Goal: Task Accomplishment & Management: Complete application form

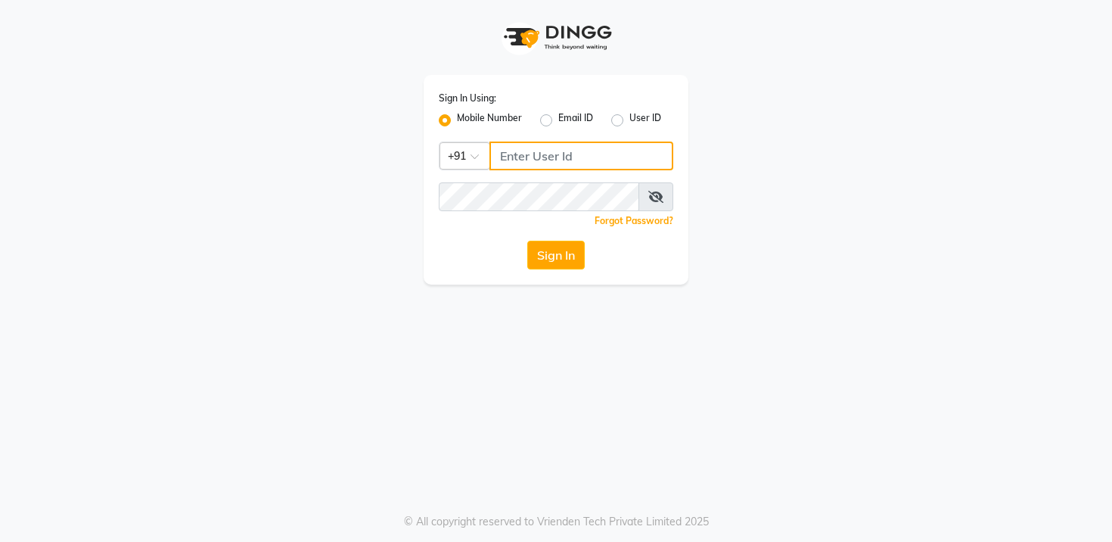
click at [572, 160] on input "Username" at bounding box center [581, 155] width 184 height 29
type input "9559882828"
click at [575, 252] on button "Sign In" at bounding box center [555, 255] width 57 height 29
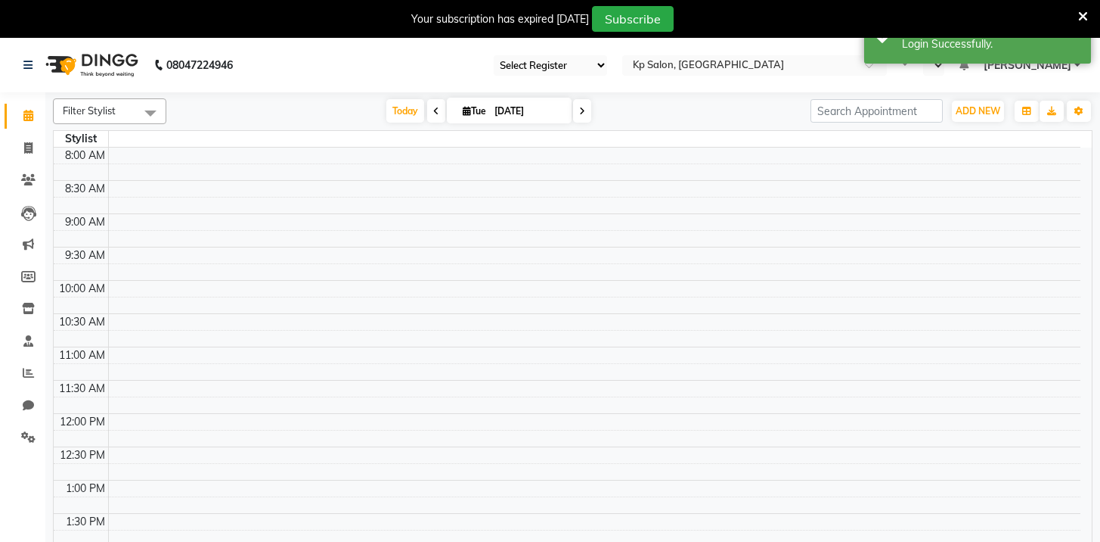
select select "29"
select select "en"
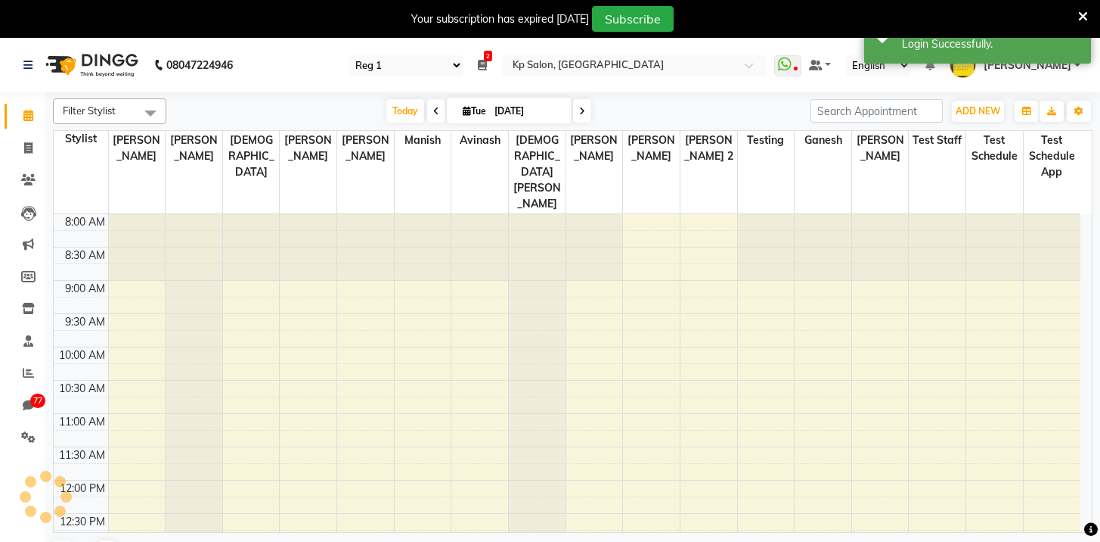
click at [1073, 19] on div "Your subscription has expired [DATE] Subscribe" at bounding box center [542, 19] width 1072 height 26
click at [26, 303] on icon at bounding box center [28, 308] width 13 height 11
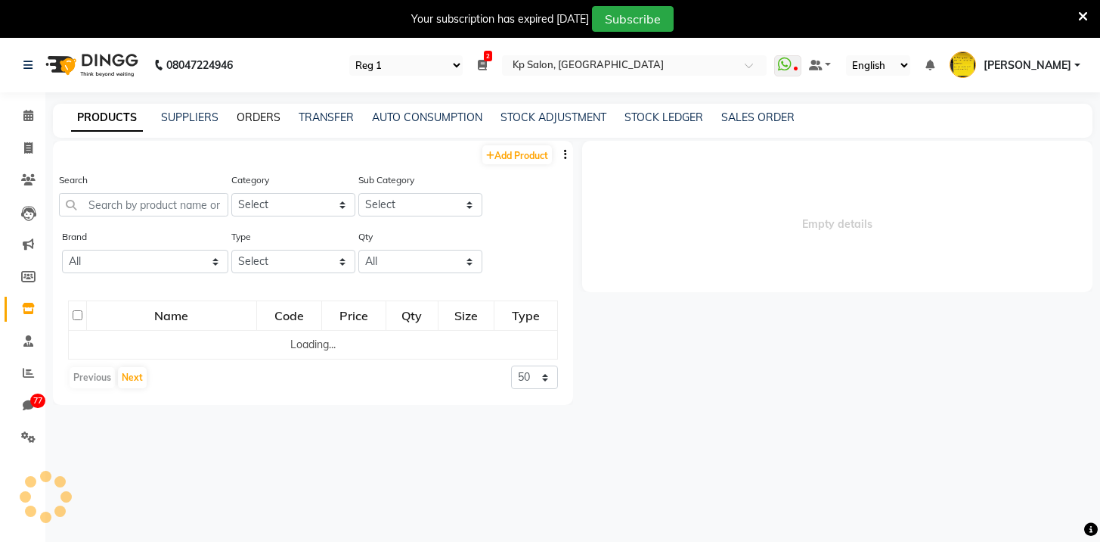
select select
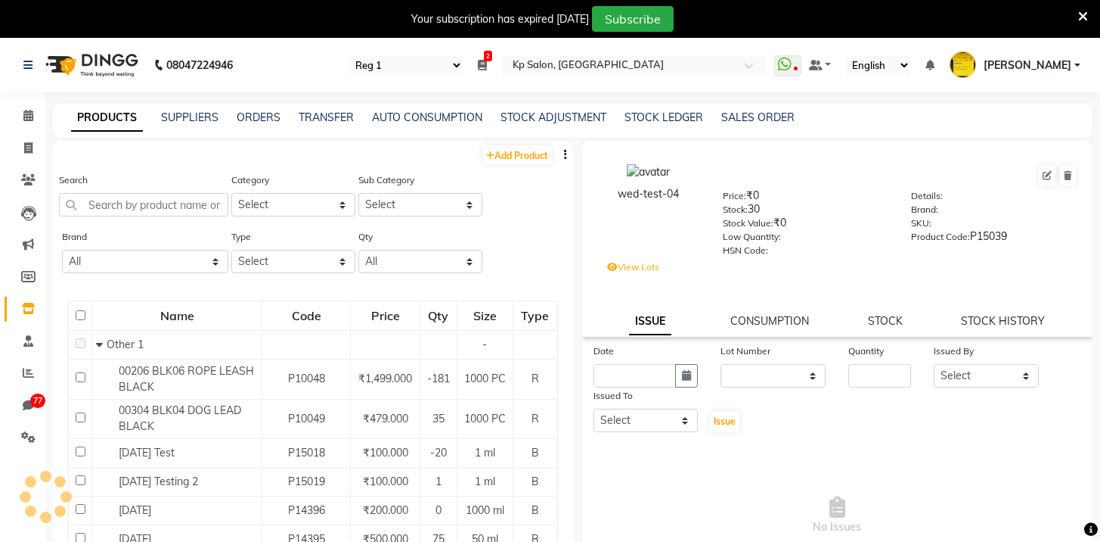
click at [278, 113] on div "PRODUCTS SUPPLIERS ORDERS TRANSFER AUTO CONSUMPTION STOCK ADJUSTMENT STOCK LEDG…" at bounding box center [564, 118] width 1022 height 16
click at [269, 116] on link "ORDERS" at bounding box center [259, 117] width 44 height 14
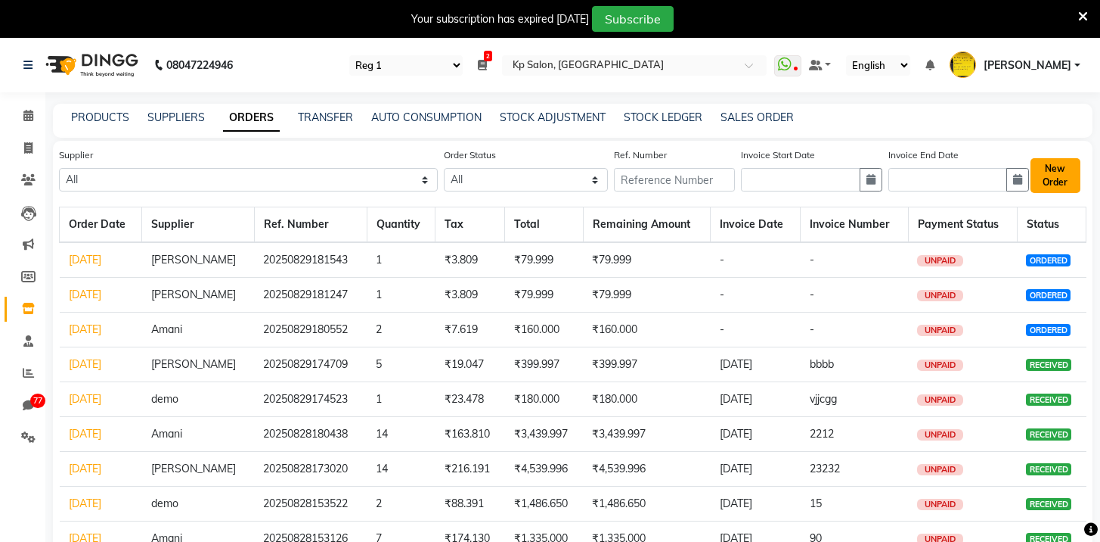
click at [1052, 181] on button "New Order" at bounding box center [1056, 175] width 50 height 35
select select "true"
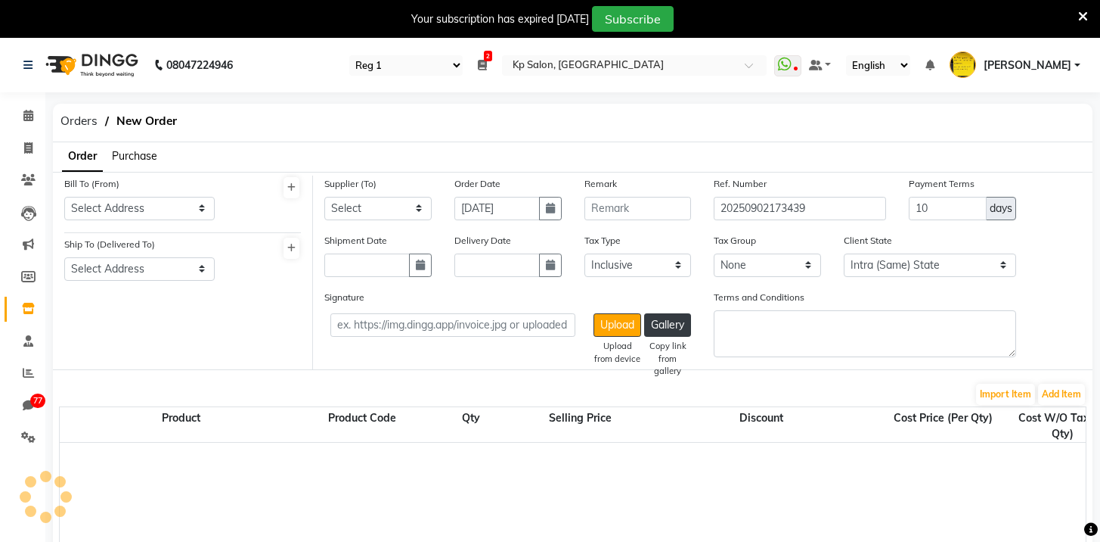
select select "2718"
click at [136, 199] on select "Select Address [STREET_ADDRESS] Phone number: [PHONE_NUMBER] [STREET_ADDRESS][P…" at bounding box center [139, 208] width 151 height 23
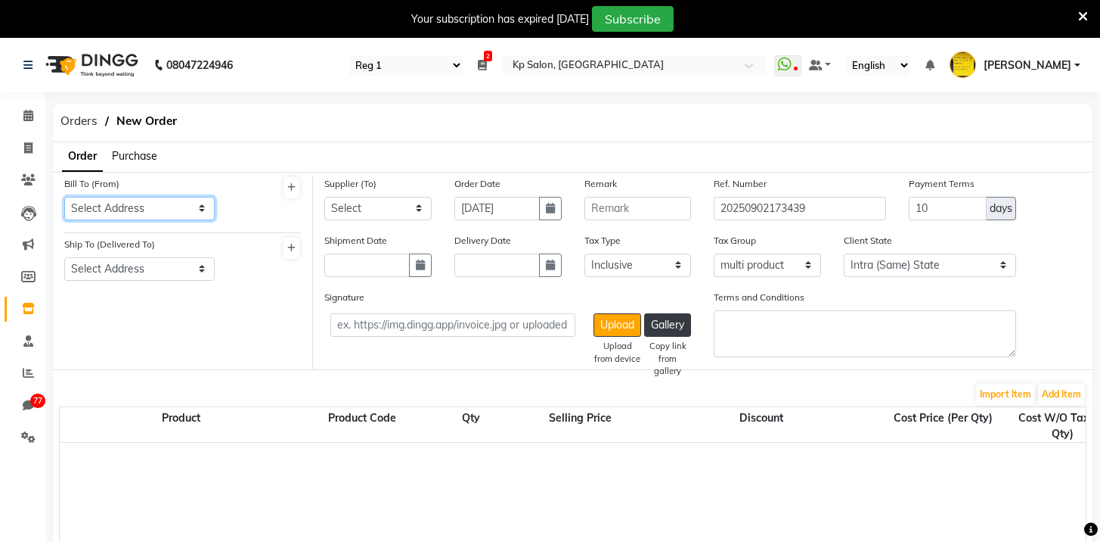
select select "9"
click at [64, 197] on select "Select Address [STREET_ADDRESS] Phone number: [PHONE_NUMBER] [STREET_ADDRESS][P…" at bounding box center [139, 208] width 151 height 23
click at [134, 159] on span "Purchase" at bounding box center [134, 156] width 45 height 14
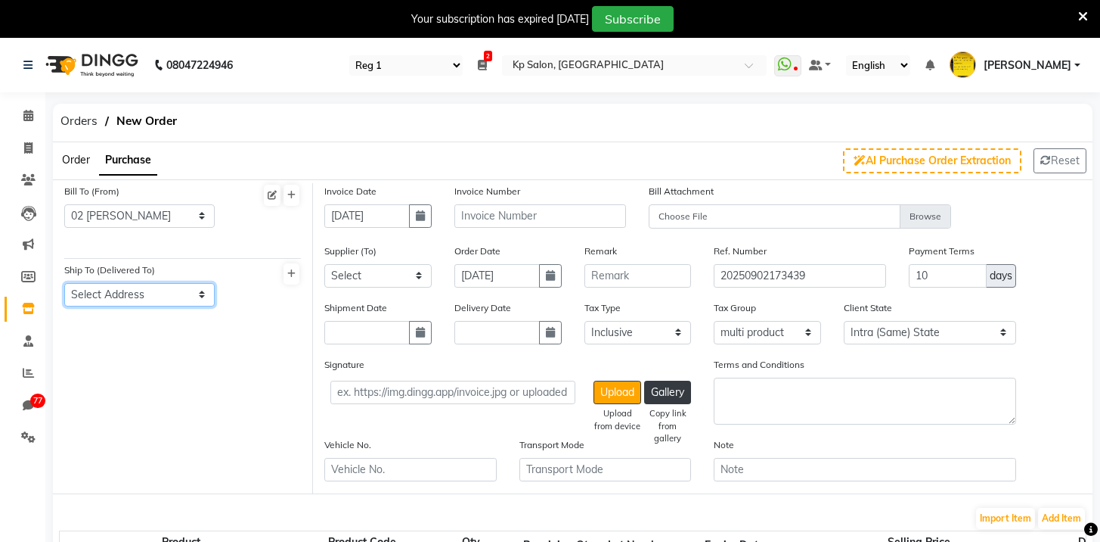
click at [135, 287] on select "Select Address [STREET_ADDRESS][PERSON_NAME] [PERSON_NAME], Near-[GEOGRAPHIC_DA…" at bounding box center [139, 294] width 151 height 23
select select "4"
click at [64, 283] on select "Select Address [STREET_ADDRESS][PERSON_NAME] [PERSON_NAME], Near-[GEOGRAPHIC_DA…" at bounding box center [139, 294] width 151 height 23
click at [392, 262] on div "Supplier (To) Select [PERSON_NAME] demo demo demo demo demo demo Ondricka Group…" at bounding box center [377, 265] width 107 height 45
click at [396, 274] on select "Select [PERSON_NAME] demo demo demo demo demo demo Ondricka Group - Asia Hermis…" at bounding box center [377, 275] width 107 height 23
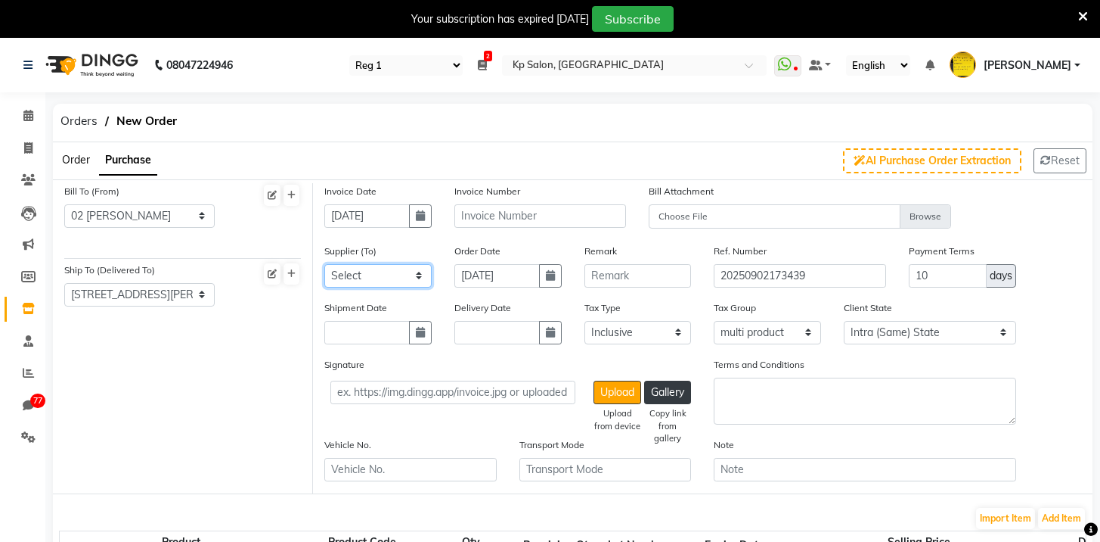
select select "18"
click at [324, 264] on select "Select [PERSON_NAME] demo demo demo demo demo demo Ondricka Group - Asia Hermis…" at bounding box center [377, 275] width 107 height 23
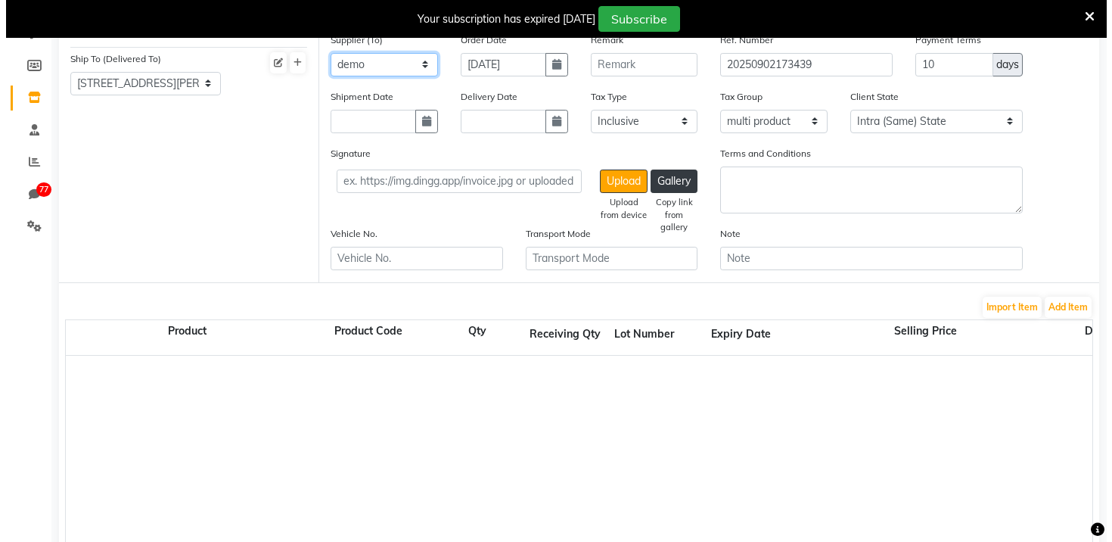
scroll to position [261, 0]
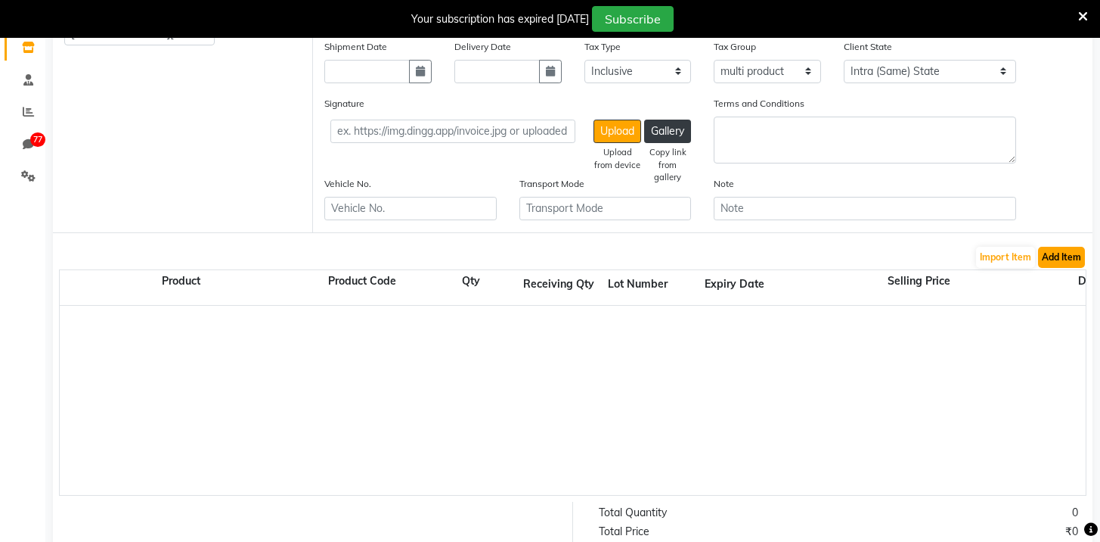
click at [1044, 259] on button "Add Item" at bounding box center [1061, 257] width 47 height 21
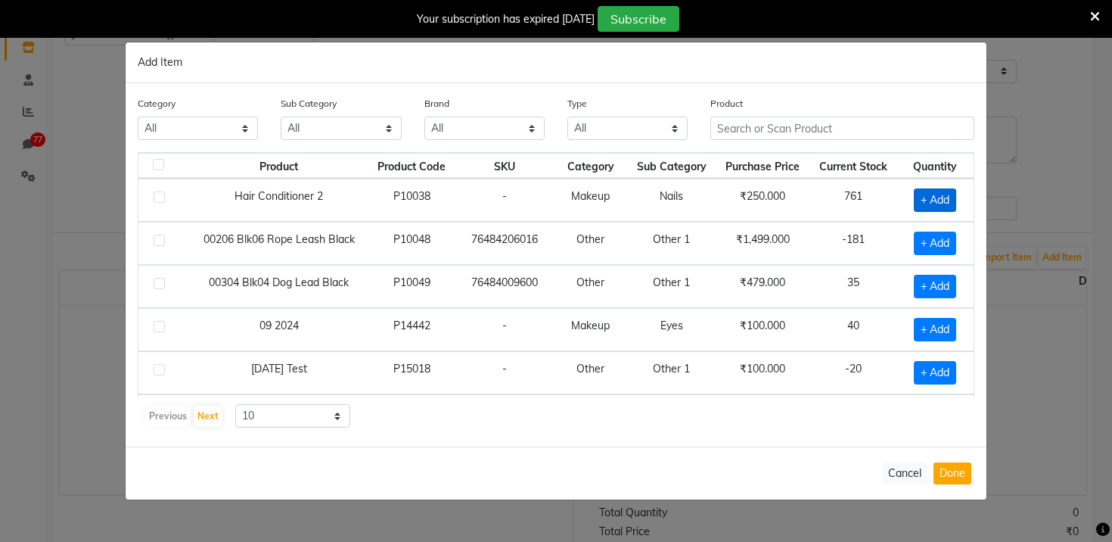
click at [930, 200] on span "+ Add" at bounding box center [935, 199] width 42 height 23
checkbox input "true"
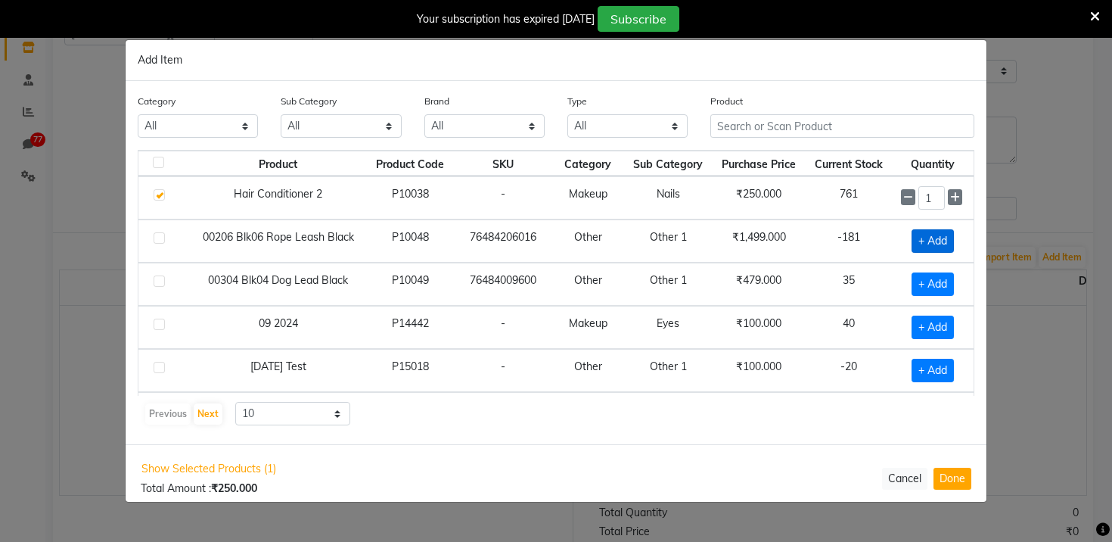
click at [919, 244] on span "+ Add" at bounding box center [932, 240] width 42 height 23
checkbox input "true"
drag, startPoint x: 945, startPoint y: 489, endPoint x: 948, endPoint y: 482, distance: 7.9
click at [945, 488] on div "Show Selected Products (2) Total Amount : ₹1,749.000 Cancel Done" at bounding box center [556, 477] width 861 height 67
click at [948, 482] on button "Done" at bounding box center [952, 478] width 38 height 22
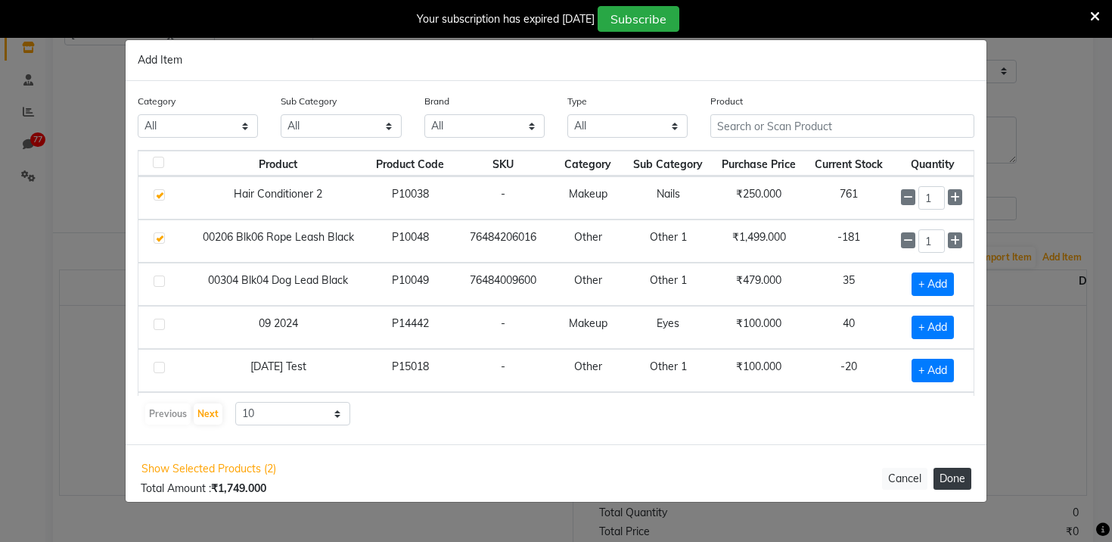
select select "191"
select select "2718"
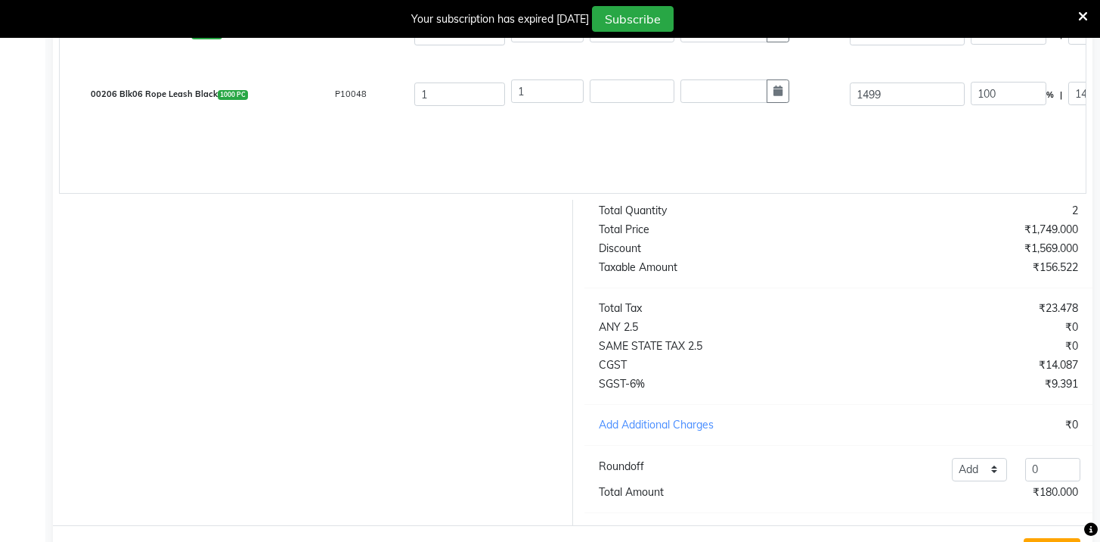
scroll to position [635, 0]
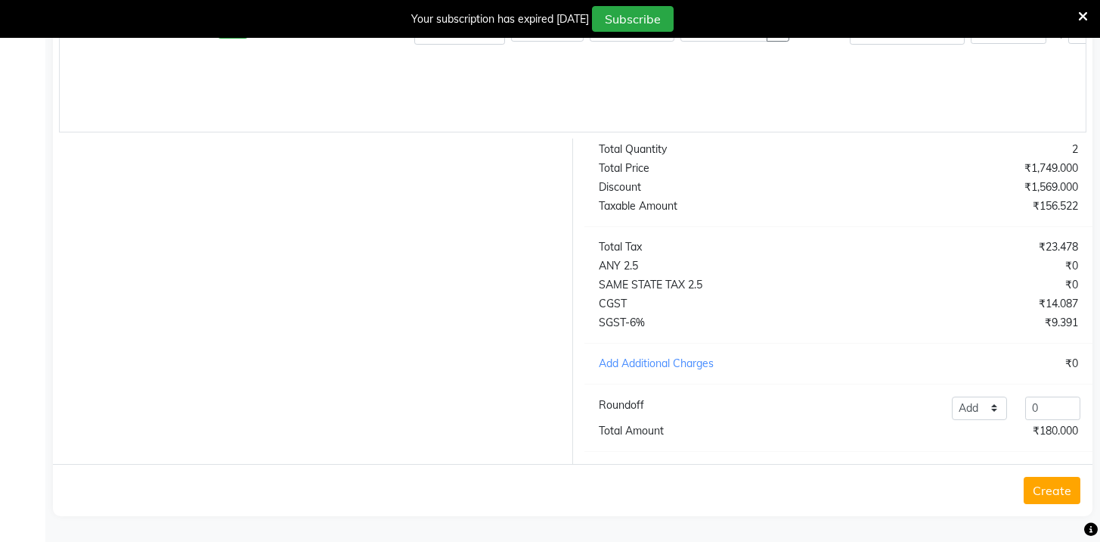
click at [1046, 490] on button "Create" at bounding box center [1052, 489] width 57 height 27
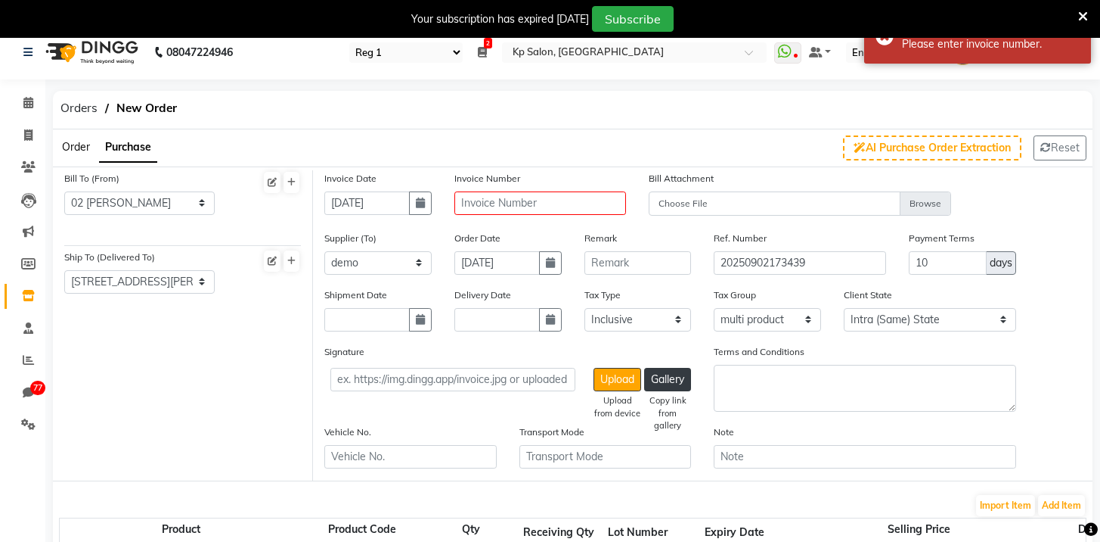
scroll to position [0, 0]
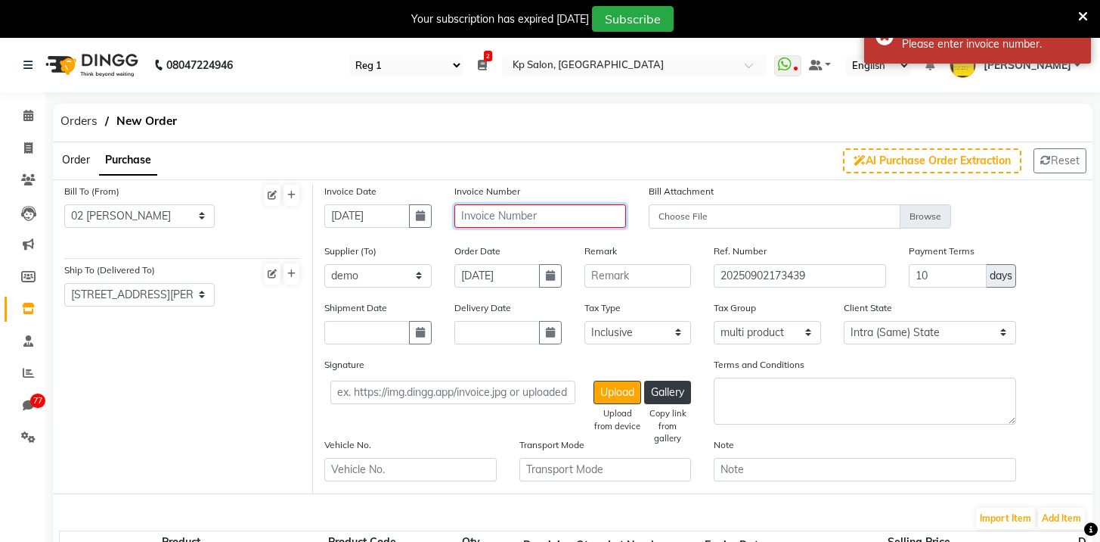
click at [604, 209] on input "text" at bounding box center [541, 215] width 172 height 23
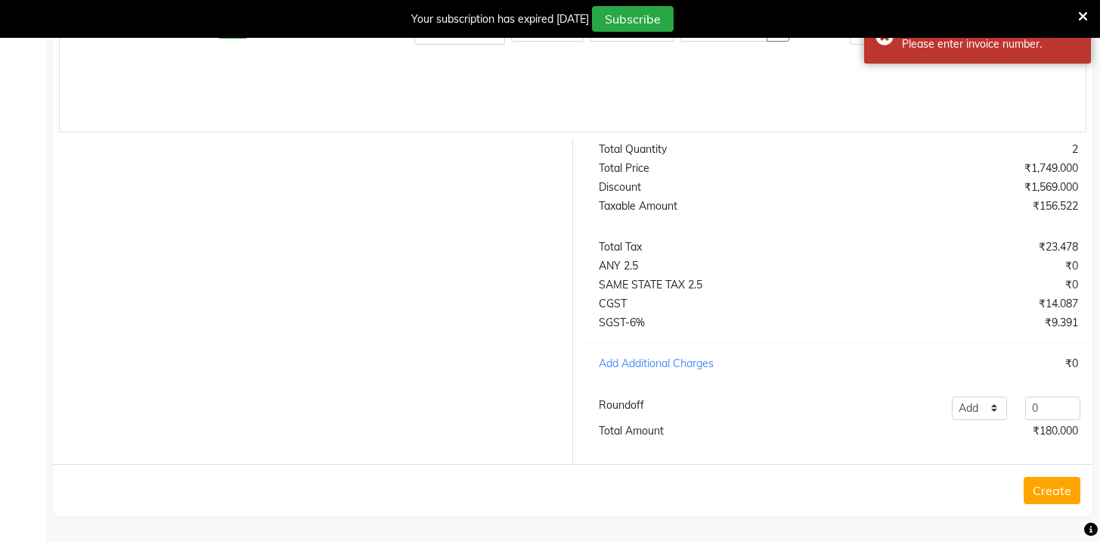
type input "15"
click at [1071, 489] on button "Create" at bounding box center [1052, 489] width 57 height 27
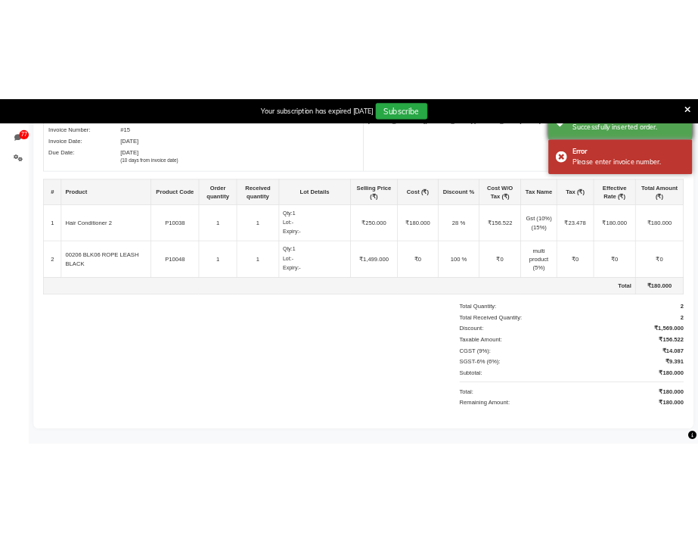
scroll to position [344, 0]
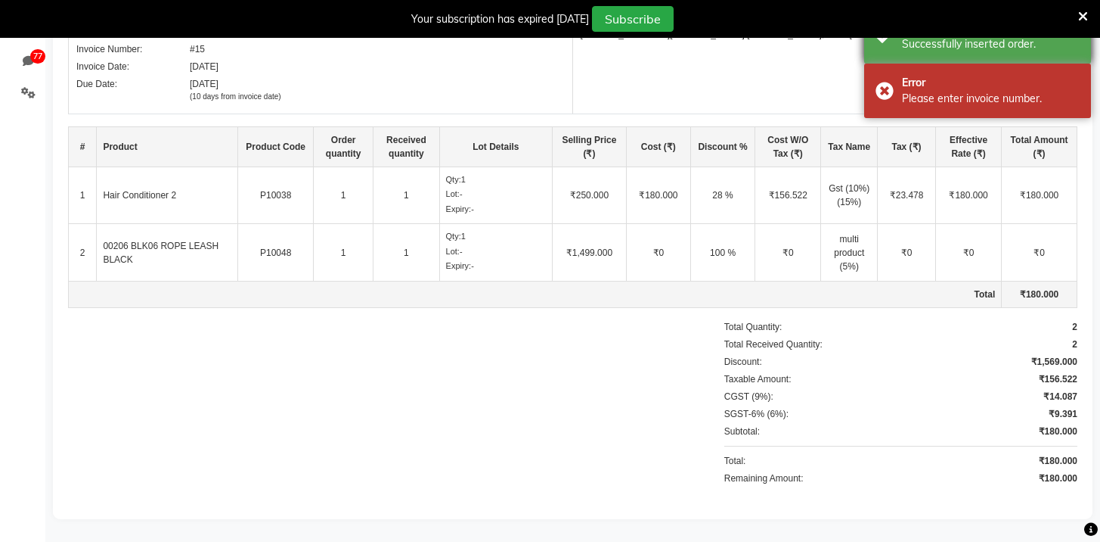
click at [969, 48] on div "Successfully inserted order." at bounding box center [991, 44] width 178 height 16
click at [948, 82] on div "Delivered To : [STREET_ADDRESS][PERSON_NAME] [PERSON_NAME], Near-[GEOGRAPHIC_DA…" at bounding box center [825, 56] width 504 height 113
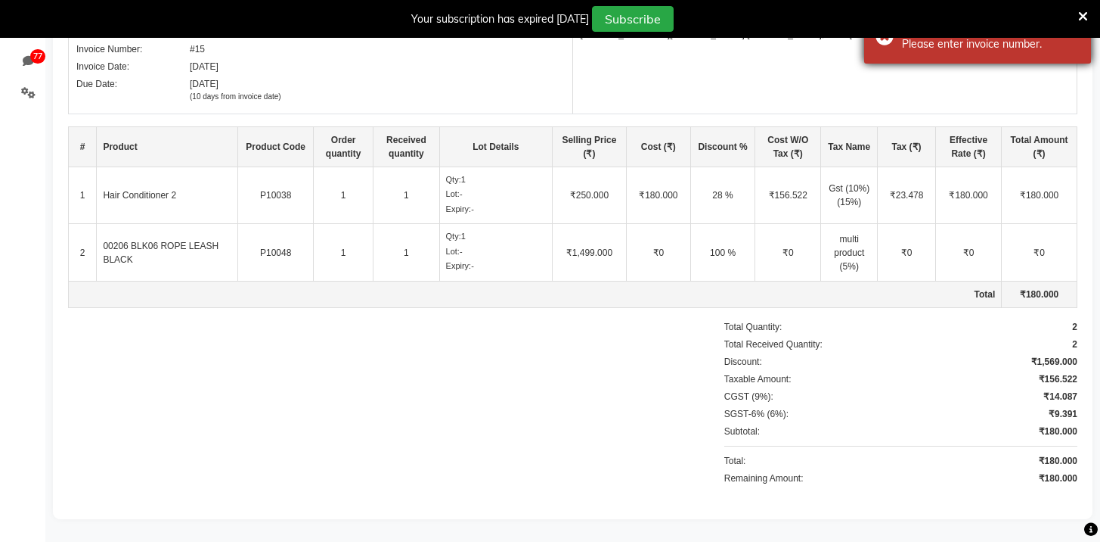
click at [966, 55] on div "Error Please enter invoice number." at bounding box center [977, 36] width 227 height 54
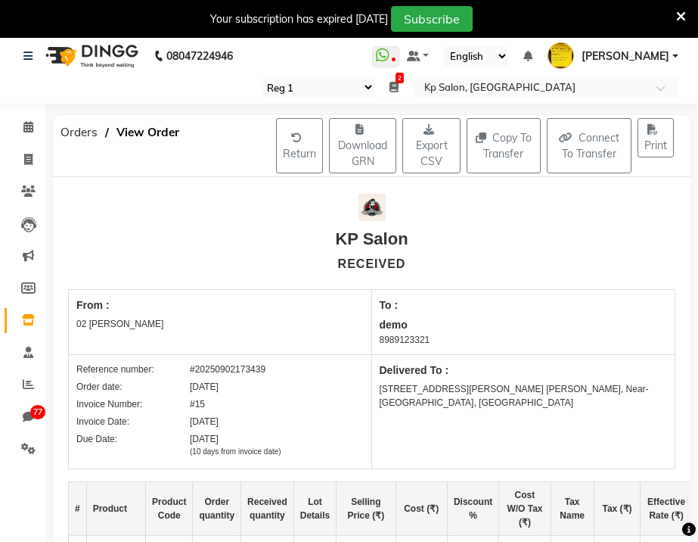
scroll to position [0, 0]
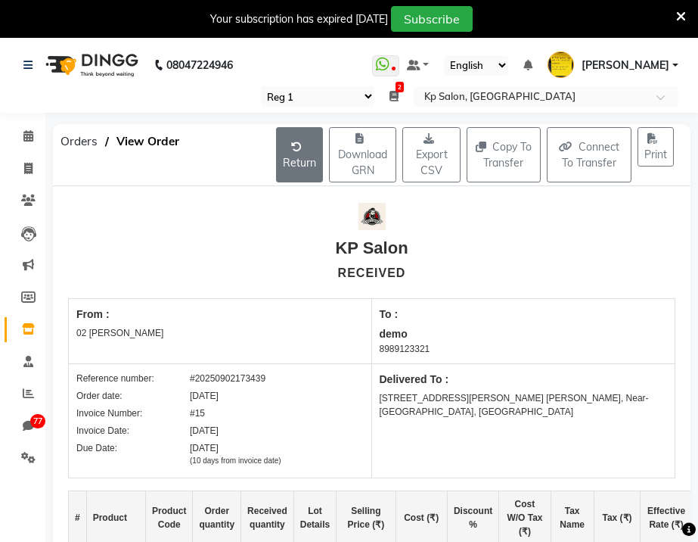
click at [281, 147] on button "Return" at bounding box center [299, 154] width 47 height 55
select select "4"
select select "9"
select select "18"
select select "true"
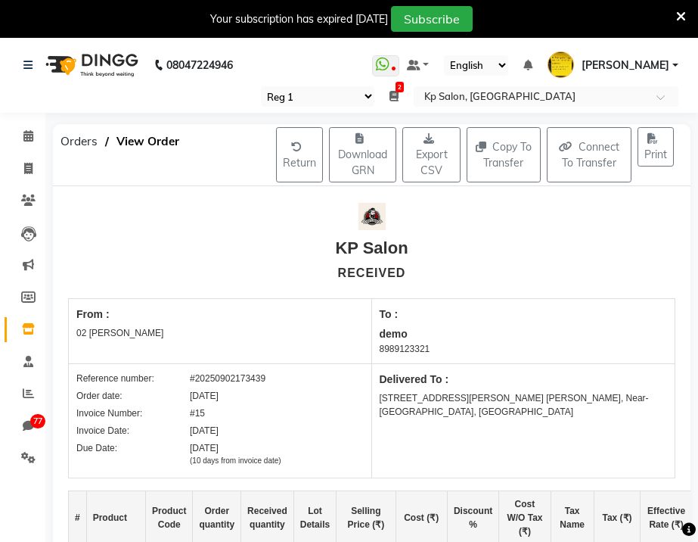
select select "191"
select select "2718"
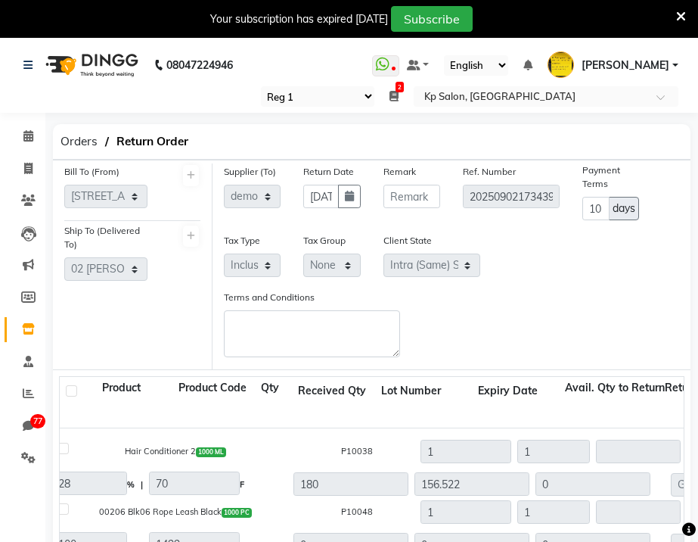
scroll to position [497, 0]
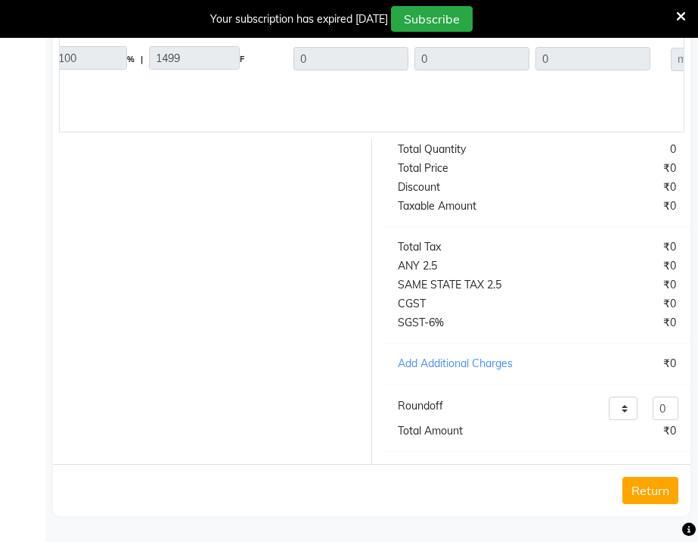
click at [637, 486] on button "Return" at bounding box center [650, 489] width 56 height 27
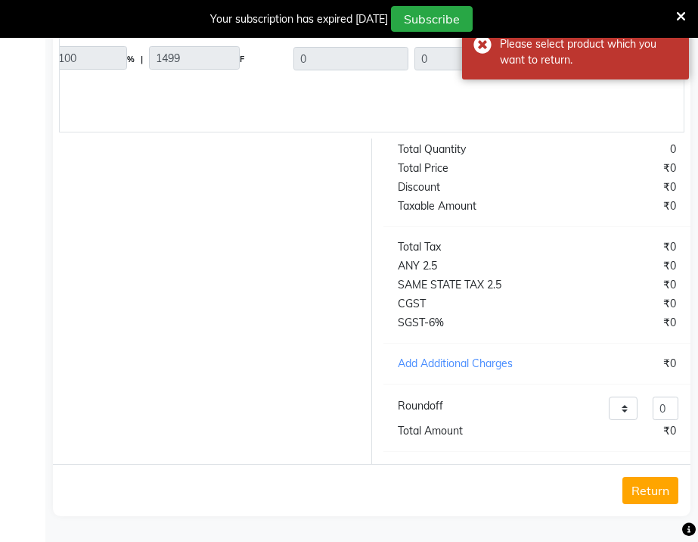
scroll to position [0, 0]
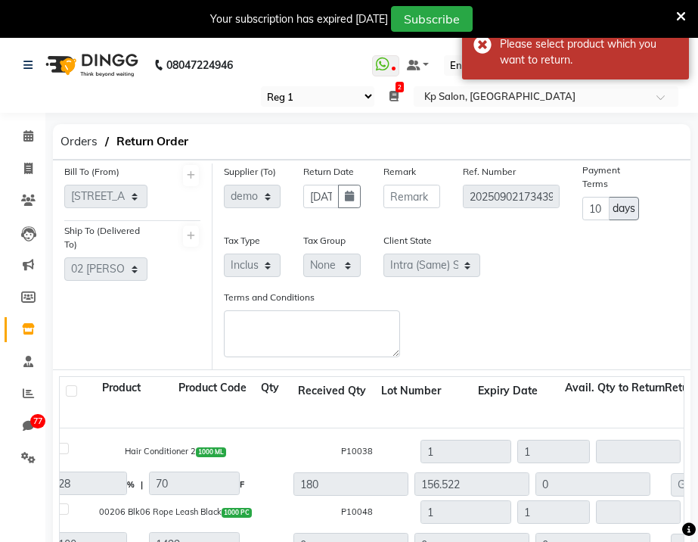
click at [64, 446] on label at bounding box center [62, 447] width 11 height 11
click at [64, 446] on input "checkbox" at bounding box center [62, 450] width 10 height 10
checkbox input "true"
type input "1"
type input "156.522"
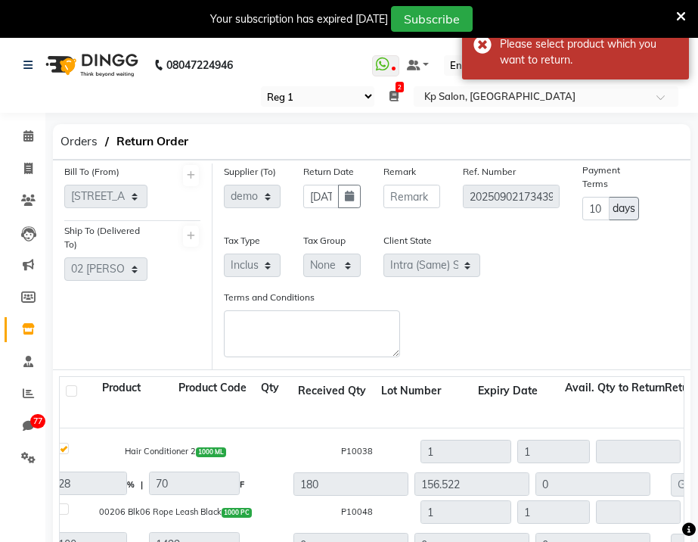
type input "156.522"
type input "23.478"
type input "180"
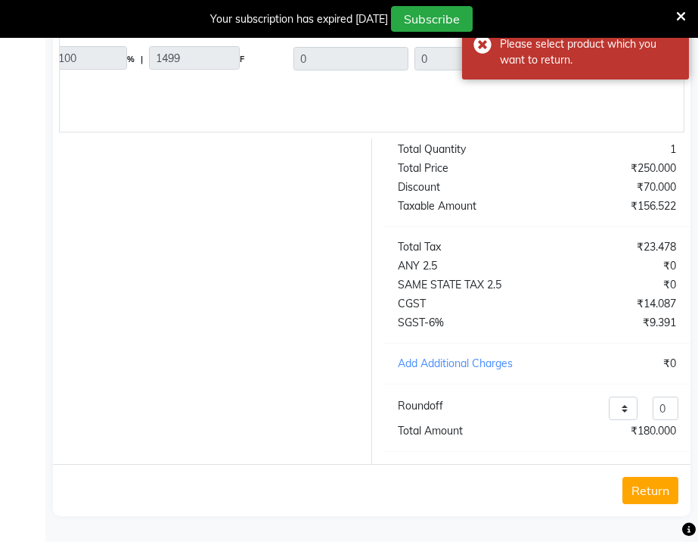
click at [634, 491] on button "Return" at bounding box center [650, 489] width 56 height 27
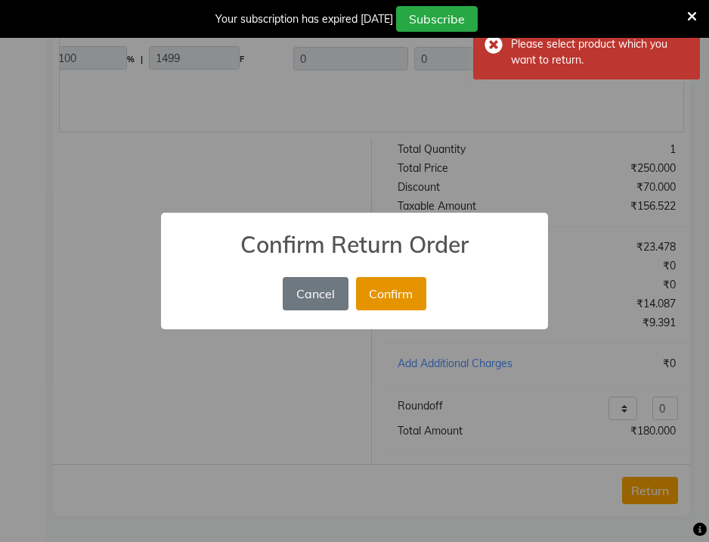
click at [406, 290] on button "Confirm" at bounding box center [391, 293] width 70 height 33
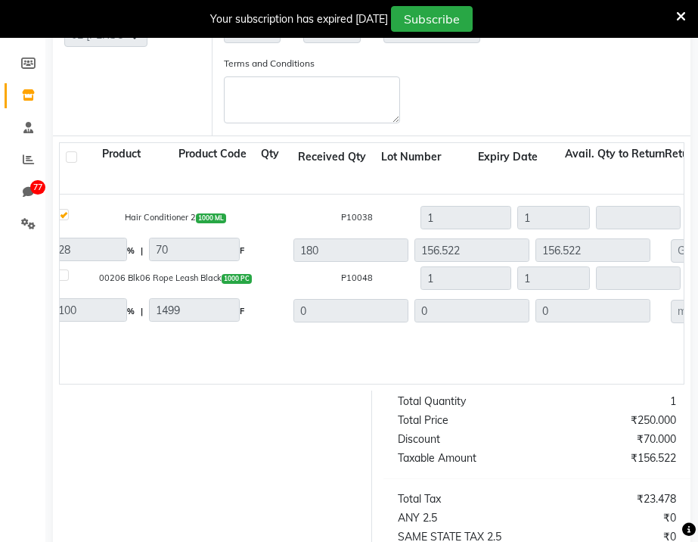
scroll to position [0, 0]
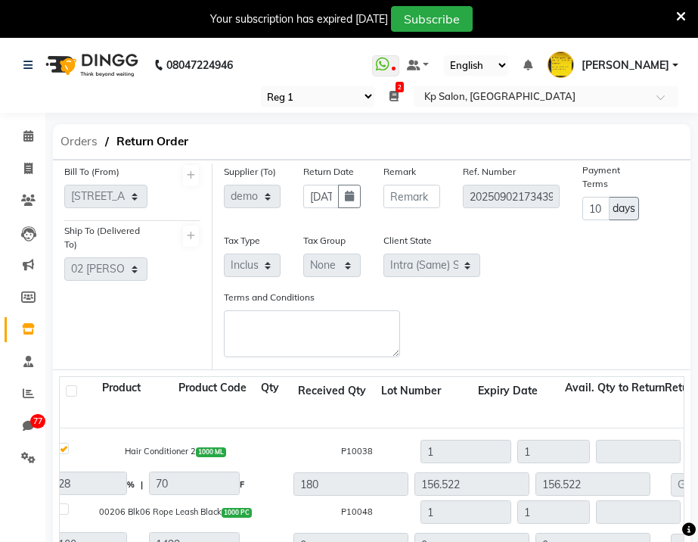
click at [75, 135] on span "Orders" at bounding box center [79, 141] width 52 height 27
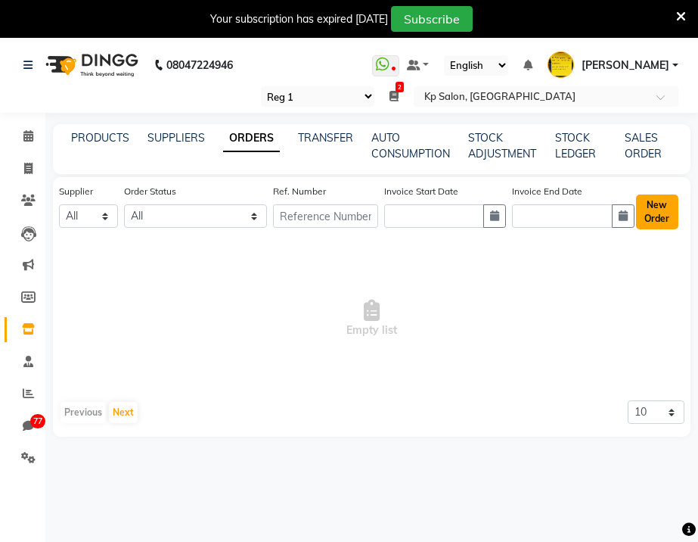
click at [656, 209] on button "New Order" at bounding box center [657, 211] width 42 height 35
select select "true"
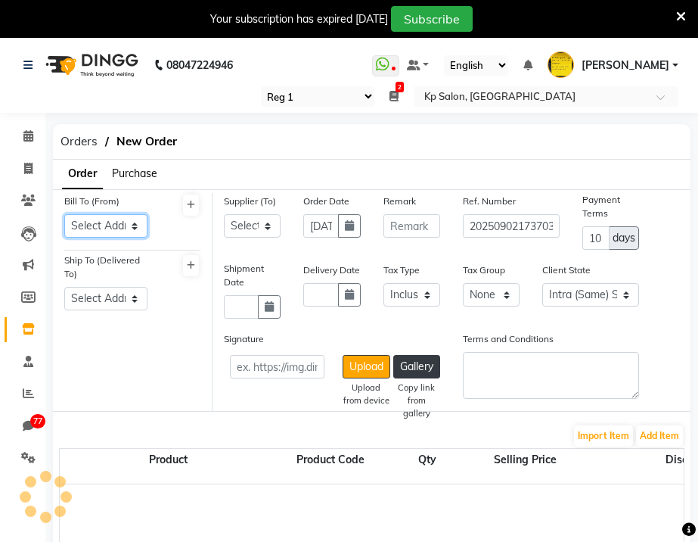
click at [129, 220] on select "Select Address [STREET_ADDRESS] Phone number: [PHONE_NUMBER] [STREET_ADDRESS][P…" at bounding box center [105, 225] width 83 height 23
select select "2718"
drag, startPoint x: 148, startPoint y: 172, endPoint x: 144, endPoint y: 179, distance: 8.2
click at [147, 172] on span "Purchase" at bounding box center [134, 173] width 45 height 14
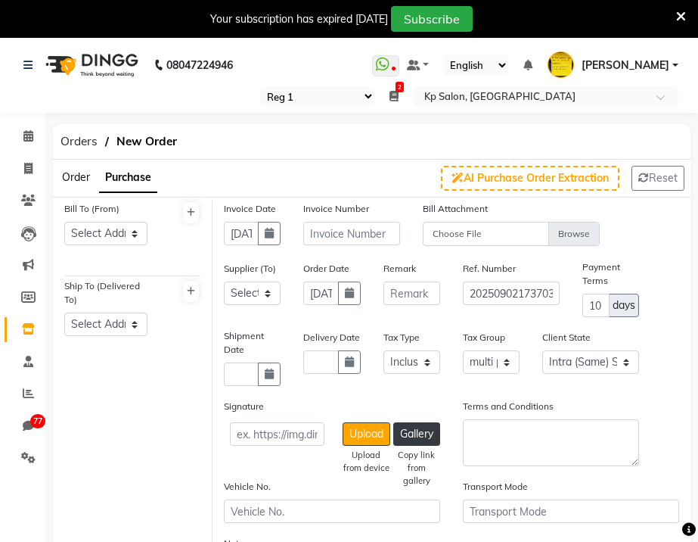
click at [110, 247] on div "Bill To (From) Select Address [STREET_ADDRESS] Phone number: [PHONE_NUMBER] [ST…" at bounding box center [106, 228] width 106 height 57
click at [120, 226] on select "Select Address [STREET_ADDRESS] Phone number: [PHONE_NUMBER] [STREET_ADDRESS][P…" at bounding box center [105, 233] width 83 height 23
select select "7"
click at [64, 222] on select "Select Address [STREET_ADDRESS] Phone number: [PHONE_NUMBER] [STREET_ADDRESS][P…" at bounding box center [105, 233] width 83 height 23
click at [120, 325] on select "Select Address [STREET_ADDRESS][PERSON_NAME] [PERSON_NAME], Near-[GEOGRAPHIC_DA…" at bounding box center [105, 323] width 83 height 23
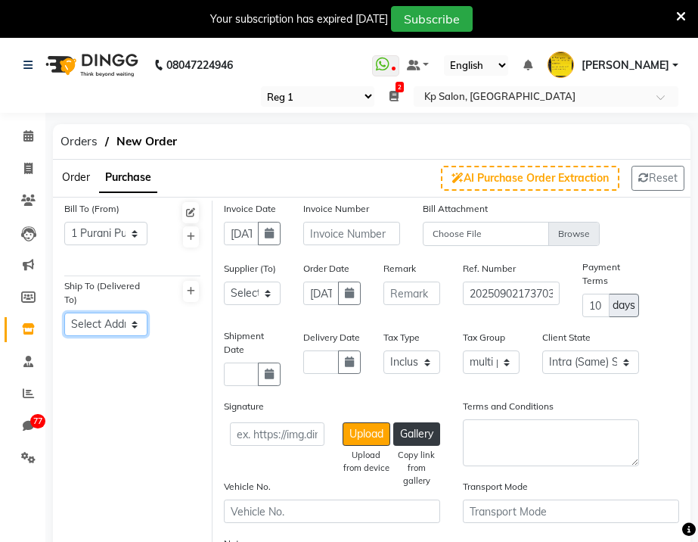
select select "4"
click at [64, 312] on select "Select Address [STREET_ADDRESS][PERSON_NAME] [PERSON_NAME], Near-[GEOGRAPHIC_DA…" at bounding box center [105, 323] width 83 height 23
click at [268, 294] on select "Select [PERSON_NAME] demo demo demo demo demo demo Ondricka Group - Asia Hermis…" at bounding box center [252, 292] width 57 height 23
select select "9"
click at [224, 281] on select "Select [PERSON_NAME] demo demo demo demo demo demo Ondricka Group - Asia Hermis…" at bounding box center [252, 292] width 57 height 23
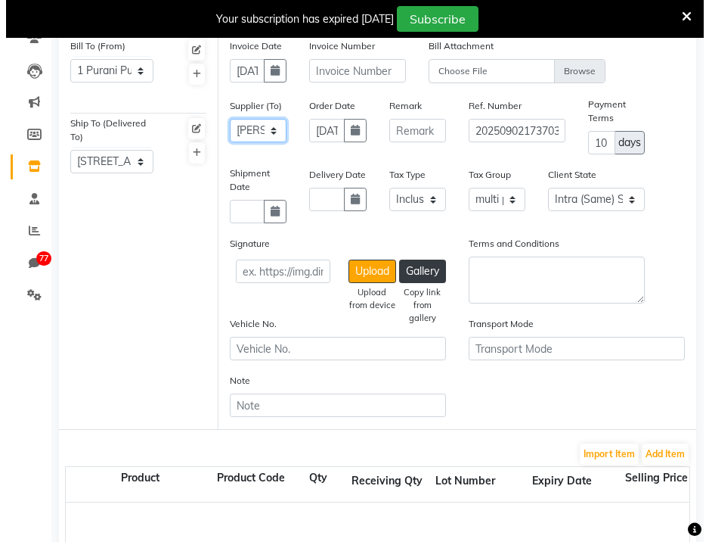
scroll to position [163, 0]
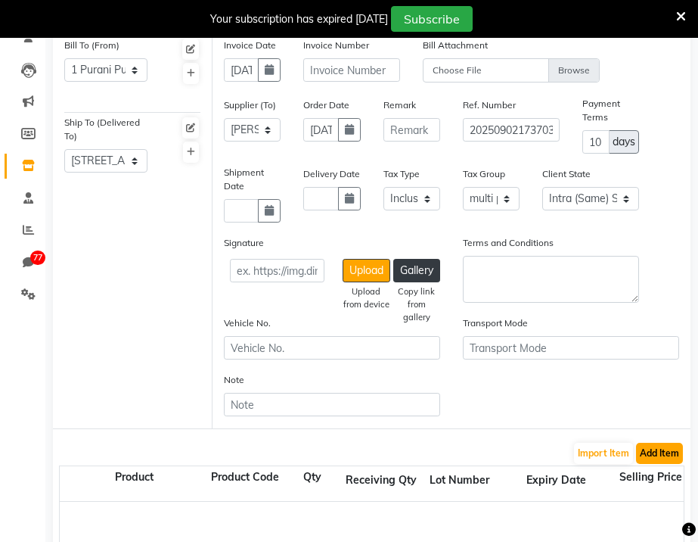
click at [652, 445] on button "Add Item" at bounding box center [659, 452] width 47 height 21
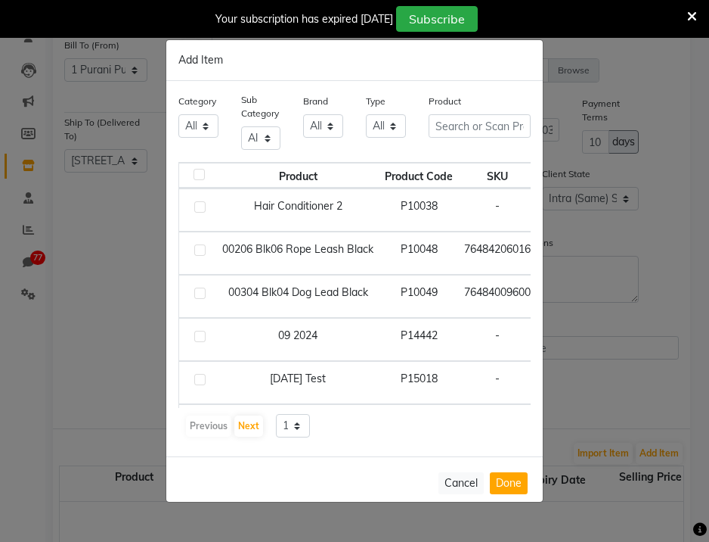
click at [200, 194] on td at bounding box center [196, 209] width 34 height 43
click at [197, 213] on div at bounding box center [199, 209] width 10 height 16
click at [200, 206] on label at bounding box center [199, 206] width 11 height 11
click at [200, 206] on input "checkbox" at bounding box center [199, 208] width 10 height 10
checkbox input "true"
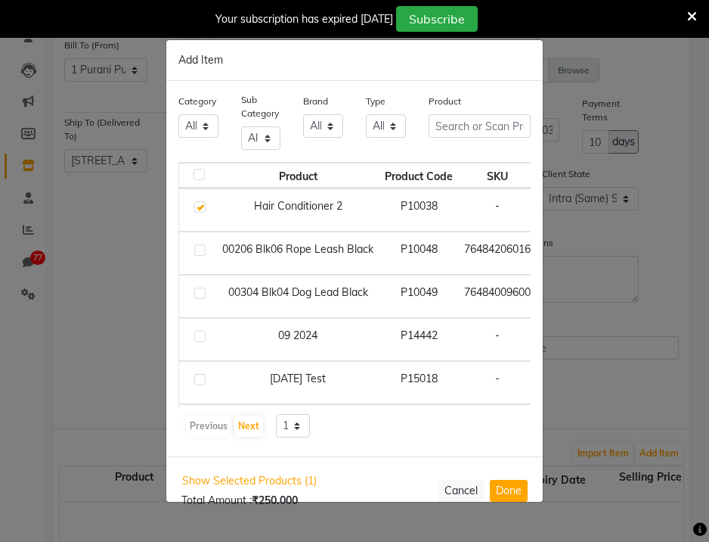
click at [197, 250] on label at bounding box center [199, 249] width 11 height 11
click at [197, 250] on input "checkbox" at bounding box center [199, 251] width 10 height 10
checkbox input "true"
click at [200, 296] on label at bounding box center [199, 292] width 11 height 11
click at [200, 296] on input "checkbox" at bounding box center [199, 294] width 10 height 10
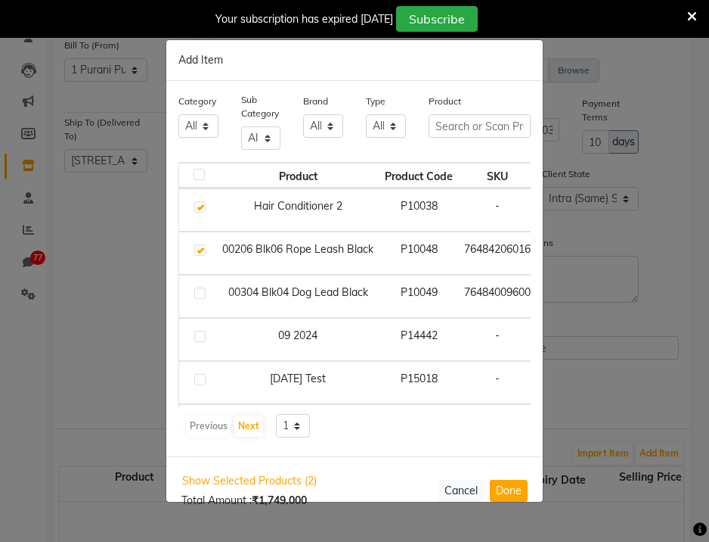
checkbox input "true"
click at [510, 486] on button "Done" at bounding box center [509, 490] width 38 height 22
select select "191"
select select "2718"
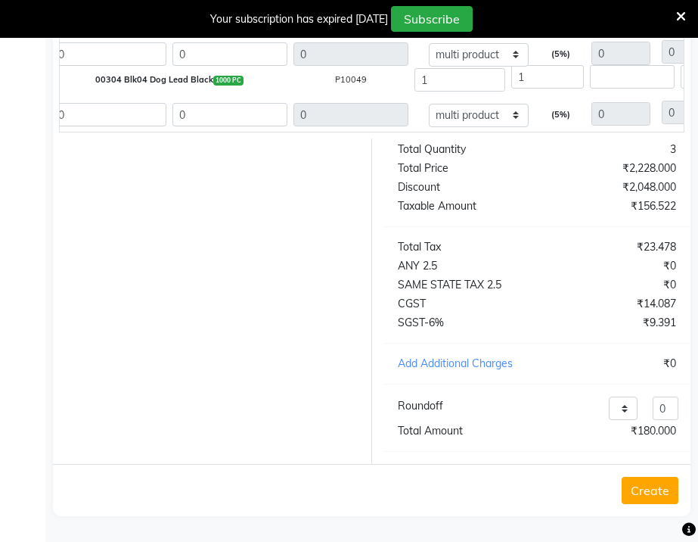
scroll to position [0, 0]
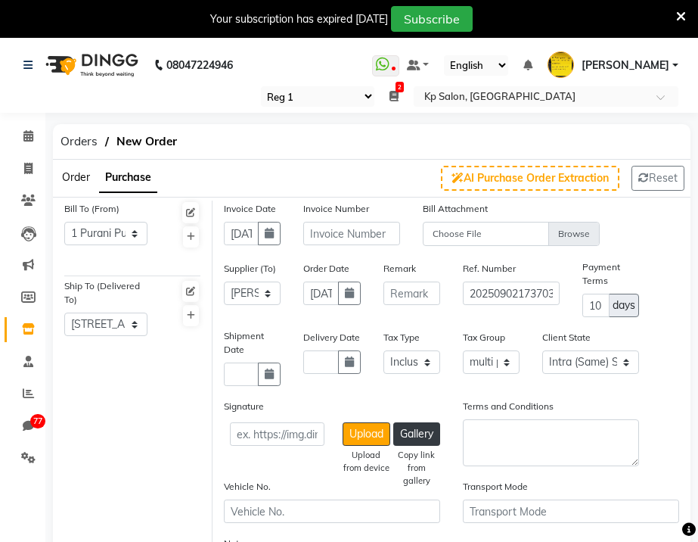
click at [343, 218] on div "Invoice Number" at bounding box center [351, 222] width 97 height 45
click at [343, 230] on input "text" at bounding box center [351, 233] width 97 height 23
type input "345"
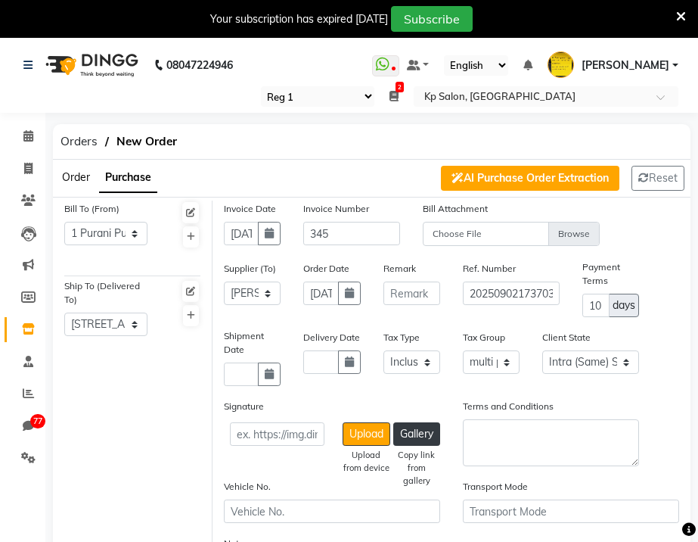
scroll to position [734, 0]
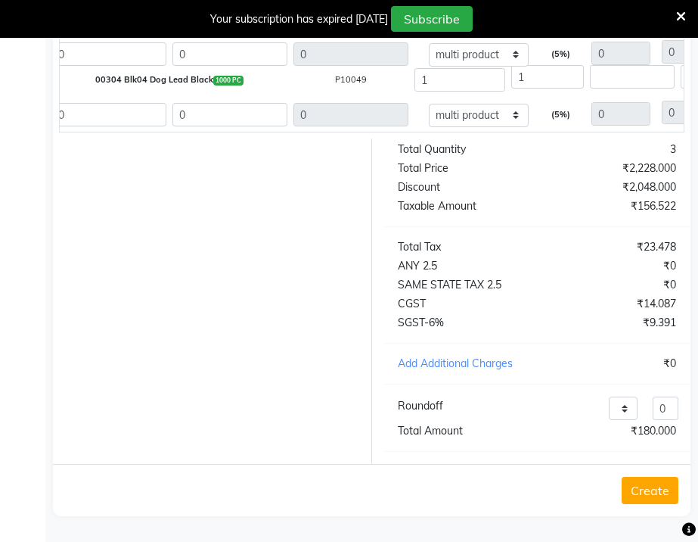
drag, startPoint x: 669, startPoint y: 489, endPoint x: 657, endPoint y: 333, distance: 156.2
click at [669, 489] on button "Create" at bounding box center [650, 489] width 57 height 27
click at [638, 483] on button "Create" at bounding box center [650, 489] width 57 height 27
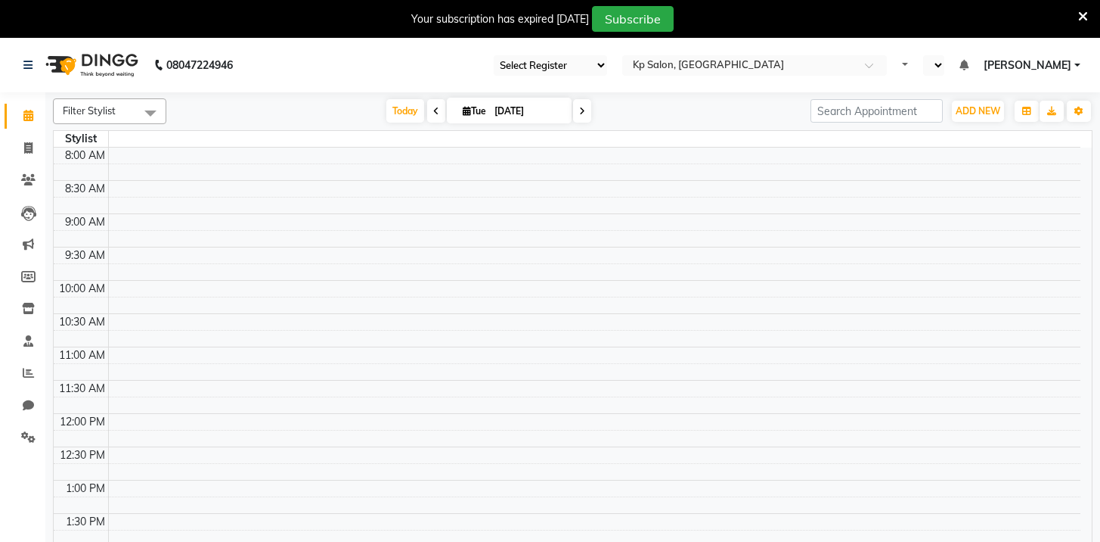
select select "29"
select select "en"
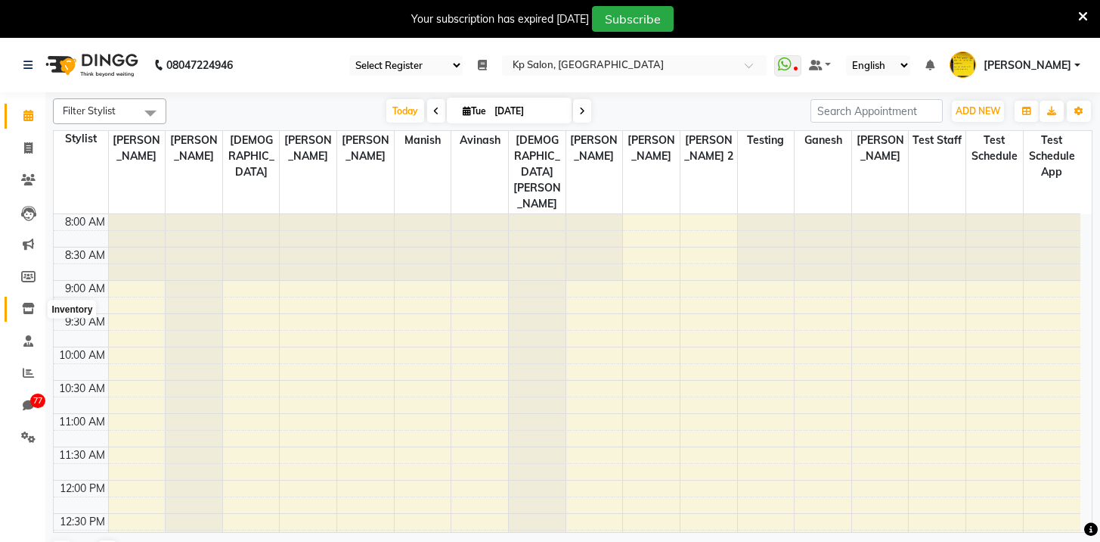
click at [25, 300] on span at bounding box center [28, 308] width 26 height 17
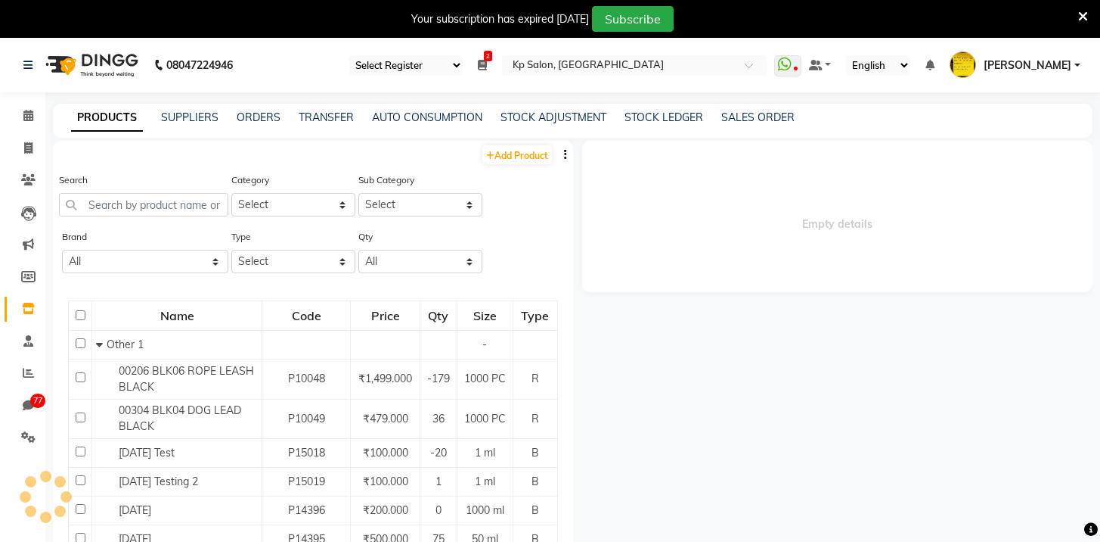
select select
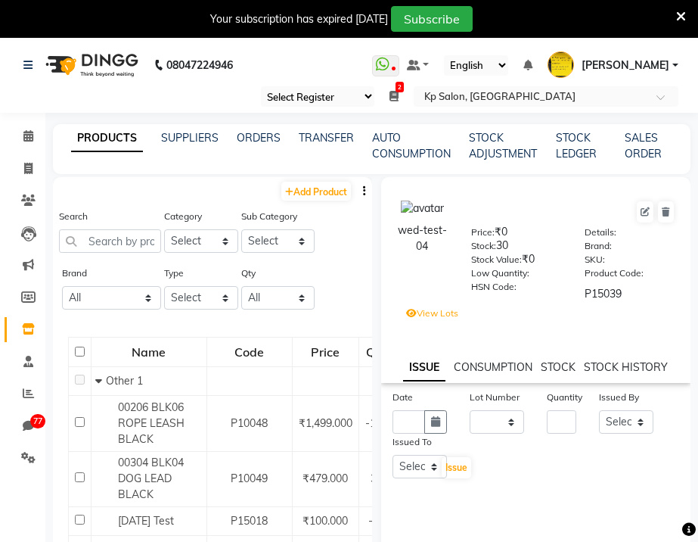
click at [268, 115] on div "08047224946 Select Register Ganesh1 Create12 Reg 12 Dingg R 2 Cache Test Pj Reg…" at bounding box center [349, 313] width 698 height 551
click at [251, 141] on link "ORDERS" at bounding box center [259, 138] width 44 height 14
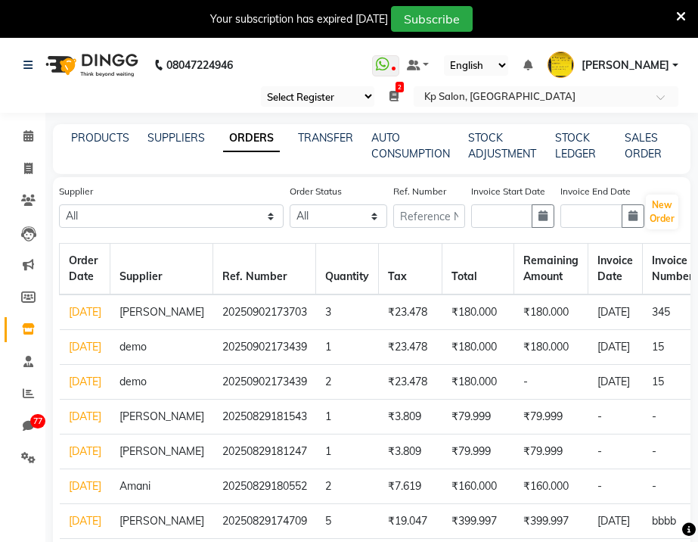
click at [80, 318] on link "[DATE]" at bounding box center [85, 312] width 33 height 14
click at [76, 353] on link "[DATE]" at bounding box center [85, 347] width 33 height 14
